Goal: Information Seeking & Learning: Learn about a topic

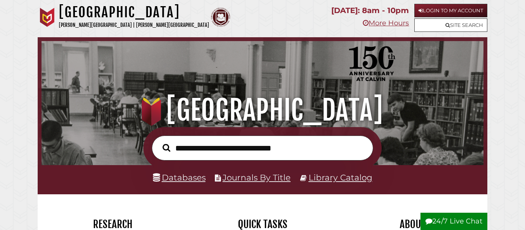
scroll to position [146, 438]
click at [176, 147] on input "**********" at bounding box center [262, 148] width 221 height 25
click at [224, 150] on input "**********" at bounding box center [262, 148] width 221 height 25
type input "**********"
click at [159, 142] on button "Search" at bounding box center [166, 148] width 15 height 12
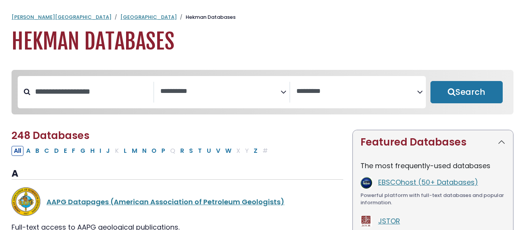
select select "Database Subject Filter"
select select "Database Vendors Filter"
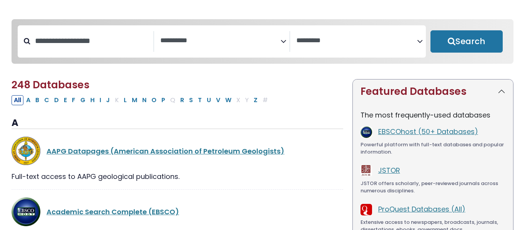
scroll to position [46, 0]
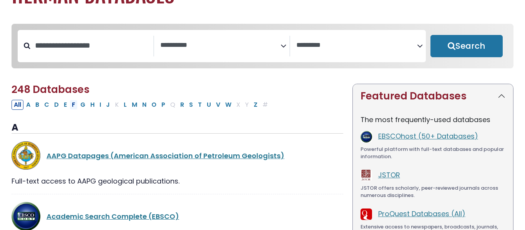
click at [73, 107] on button "F" at bounding box center [74, 105] width 8 height 10
select select "Database Subject Filter"
select select "Database Vendors Filter"
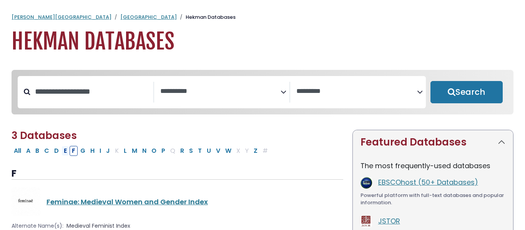
click at [63, 151] on button "E" at bounding box center [66, 151] width 8 height 10
select select "Database Subject Filter"
select select "Database Vendors Filter"
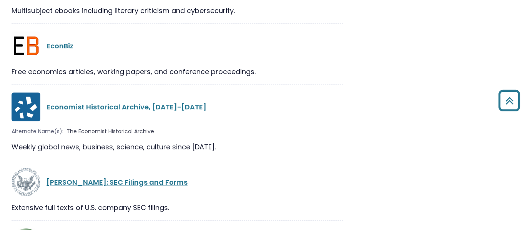
scroll to position [1054, 0]
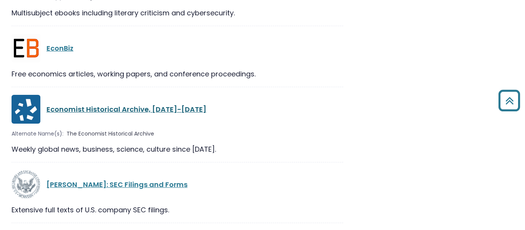
click at [163, 112] on link "Economist Historical Archive, 1843-2020" at bounding box center [127, 110] width 160 height 10
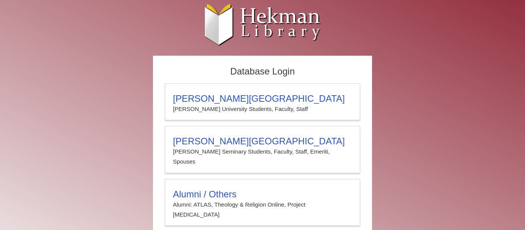
scroll to position [15, 0]
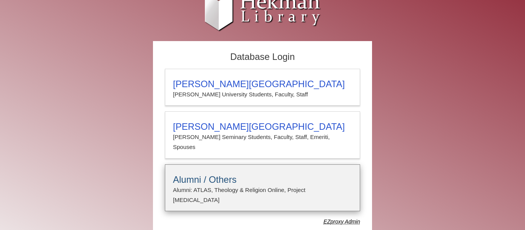
click at [187, 165] on details "Alumni / Others Alumni: ATLAS, Theology & Religion Online, Project Muse E-mail …" at bounding box center [262, 188] width 195 height 47
click at [211, 175] on h3 "Alumni / Others" at bounding box center [262, 180] width 179 height 11
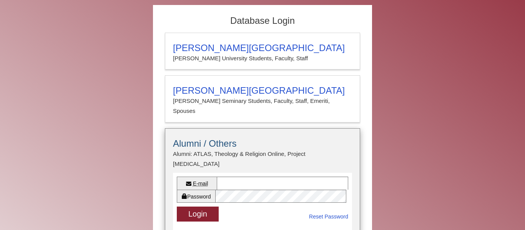
scroll to position [50, 0]
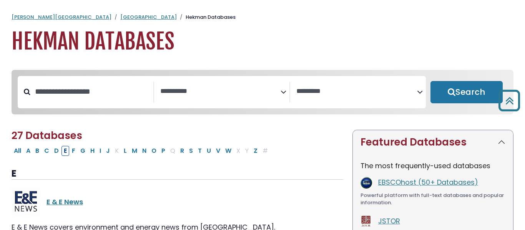
select select "Database Subject Filter"
select select "Database Vendors Filter"
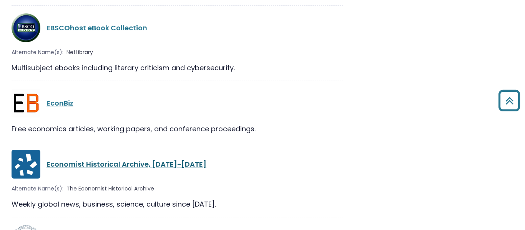
scroll to position [993, 0]
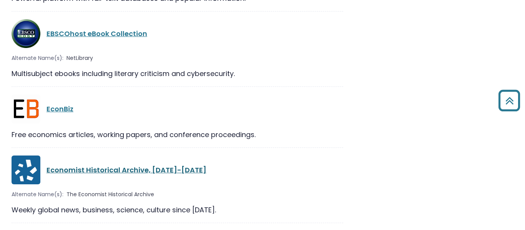
click at [100, 173] on link "Economist Historical Archive, 1843-2020" at bounding box center [127, 170] width 160 height 10
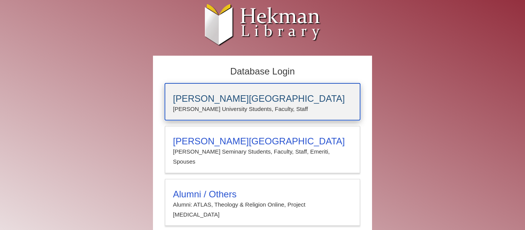
click at [211, 93] on h3 "[PERSON_NAME][GEOGRAPHIC_DATA]" at bounding box center [262, 98] width 179 height 11
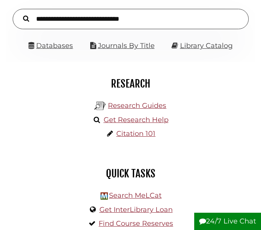
scroll to position [80, 238]
click at [159, 107] on link "Research Guides" at bounding box center [137, 105] width 58 height 8
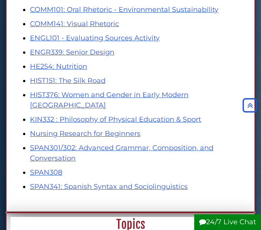
scroll to position [748, 0]
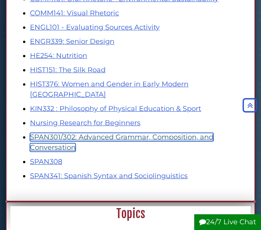
click at [83, 133] on link "SPAN301/302: Advanced Grammar, Composition, and Conversation" at bounding box center [122, 142] width 184 height 19
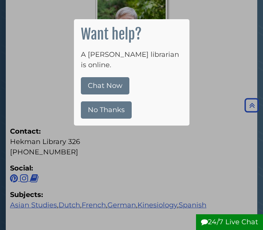
scroll to position [206, 250]
click at [101, 103] on button "No Thanks" at bounding box center [106, 109] width 51 height 17
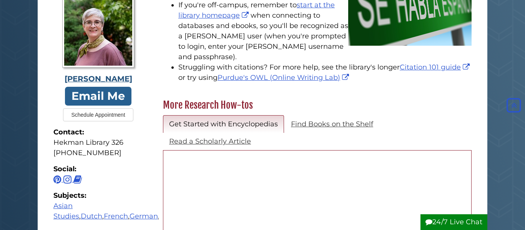
scroll to position [4, 4]
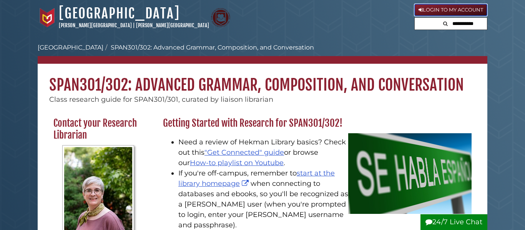
click at [261, 6] on link "Login to My Account" at bounding box center [450, 10] width 73 height 12
